Goal: Find specific fact: Find specific fact

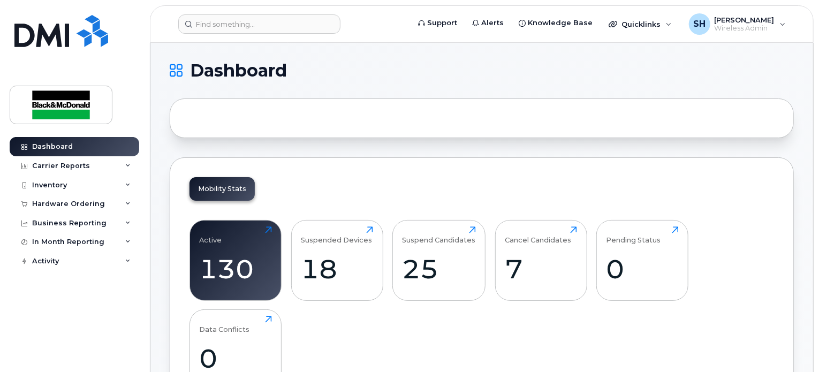
click at [616, 79] on h1 "Dashboard" at bounding box center [479, 70] width 619 height 17
click at [457, 124] on div at bounding box center [482, 119] width 624 height 40
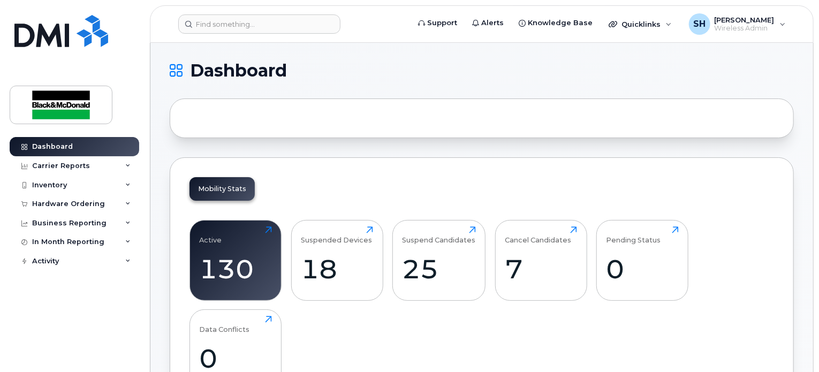
drag, startPoint x: 818, startPoint y: 51, endPoint x: 821, endPoint y: 70, distance: 19.5
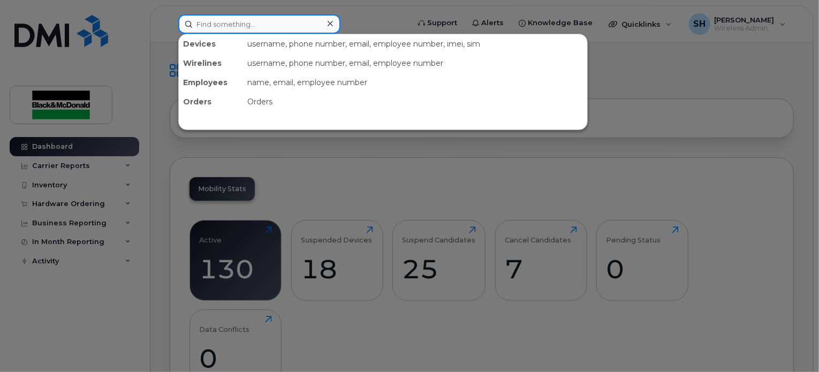
click at [248, 29] on input at bounding box center [259, 23] width 162 height 19
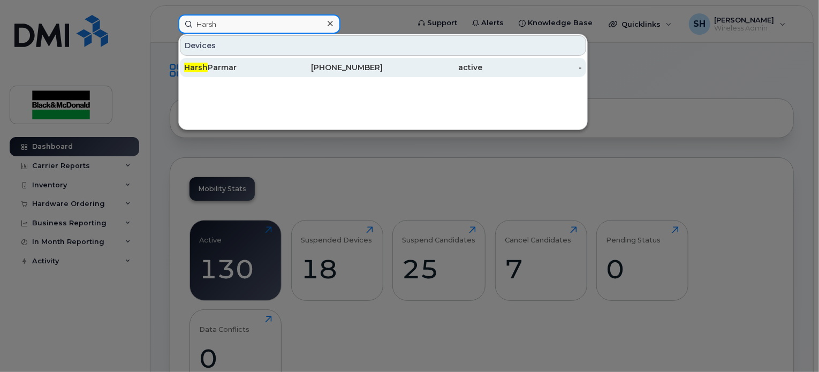
type input "Harsh"
click at [246, 65] on div "[PERSON_NAME]" at bounding box center [234, 67] width 100 height 11
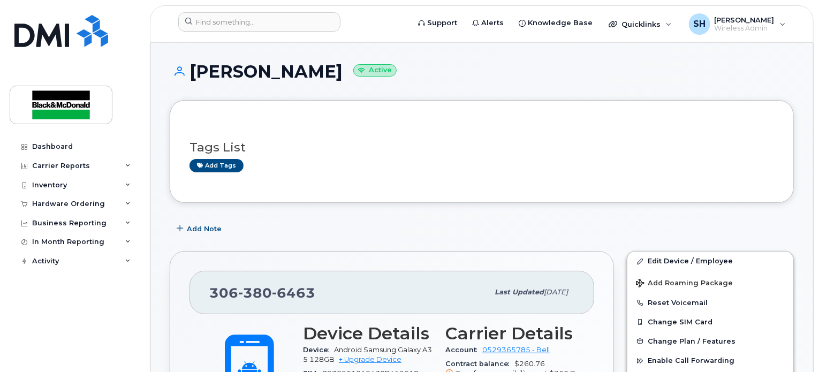
click at [530, 64] on h1 "[PERSON_NAME] Active" at bounding box center [482, 71] width 624 height 19
click at [532, 76] on h1 "[PERSON_NAME] Active" at bounding box center [482, 71] width 624 height 19
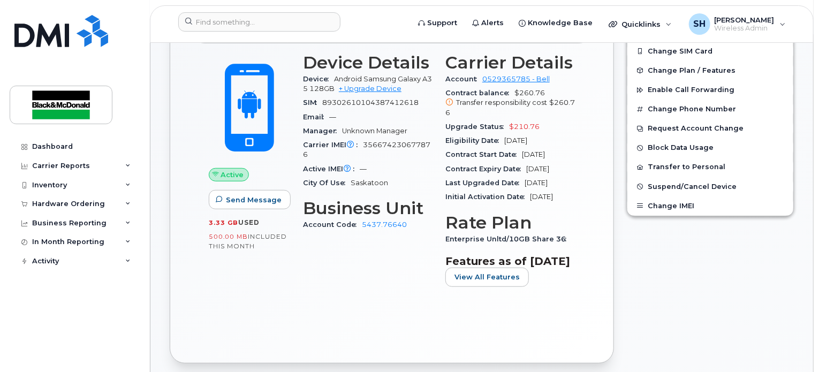
scroll to position [236, 0]
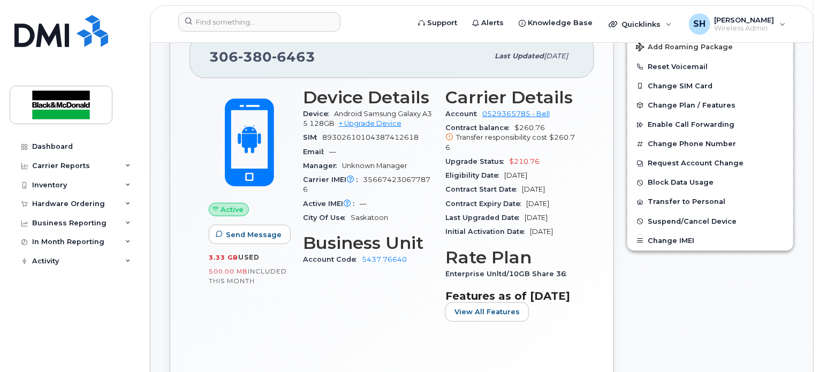
click at [443, 212] on div "Carrier Details Account 0529365785 - Bell Contract balance $260.76 Transfer res…" at bounding box center [510, 208] width 142 height 255
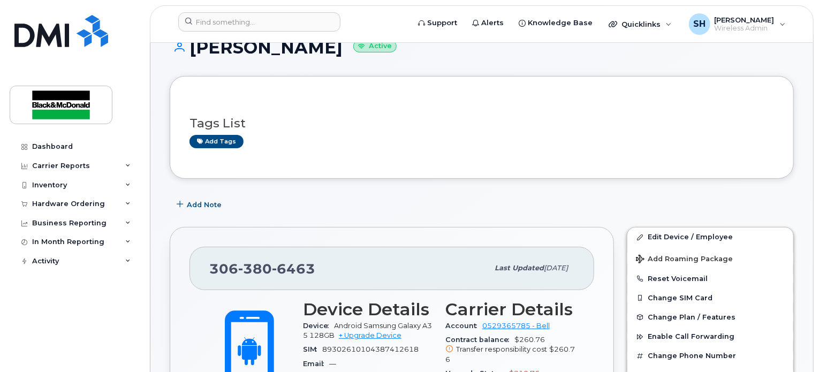
scroll to position [0, 0]
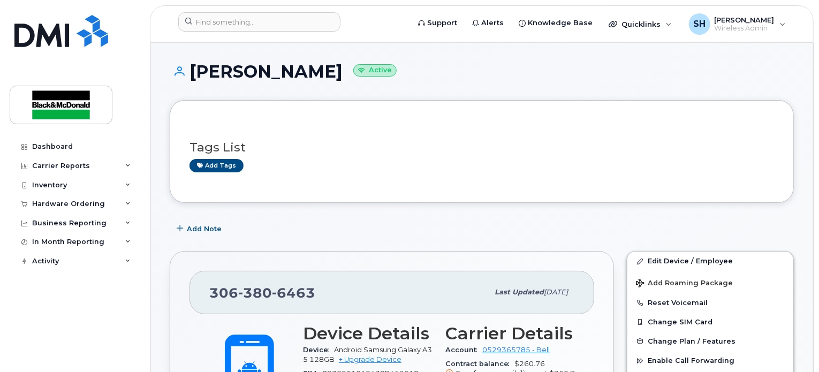
drag, startPoint x: 194, startPoint y: 70, endPoint x: 315, endPoint y: 65, distance: 121.1
click at [315, 65] on h1 "[PERSON_NAME] Active" at bounding box center [482, 71] width 624 height 19
copy h1 "[PERSON_NAME]"
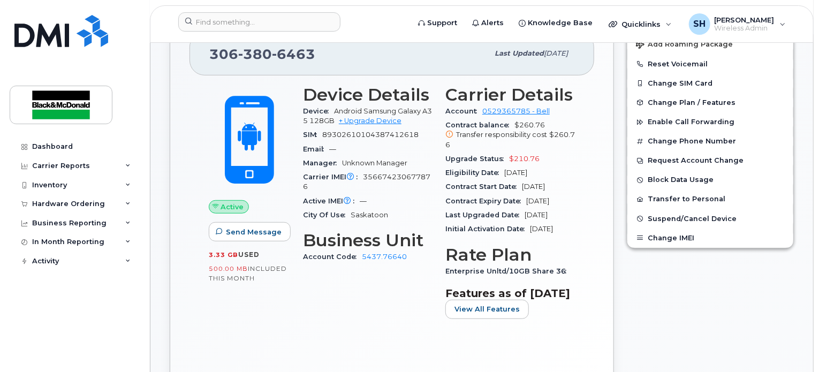
scroll to position [242, 0]
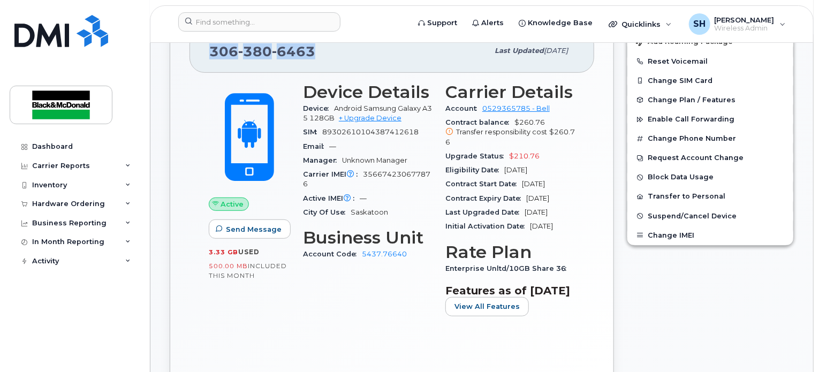
drag, startPoint x: 319, startPoint y: 50, endPoint x: 208, endPoint y: 50, distance: 110.9
click at [208, 50] on div "[PHONE_NUMBER] Last updated [DATE]" at bounding box center [392, 50] width 405 height 43
copy span "[PHONE_NUMBER]"
click at [795, 270] on div "Edit Device / Employee Add Roaming Package Reset Voicemail Change SIM Card Chan…" at bounding box center [711, 201] width 180 height 396
click at [684, 282] on div "Edit Device / Employee Add Roaming Package Reset Voicemail Change SIM Card Chan…" at bounding box center [711, 201] width 180 height 396
